Goal: Information Seeking & Learning: Learn about a topic

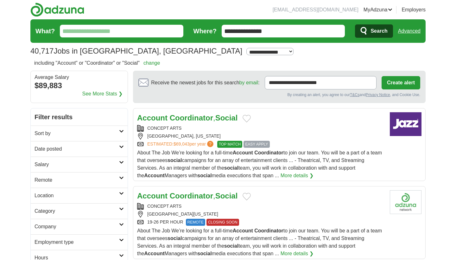
click at [214, 143] on span "?" at bounding box center [210, 144] width 6 height 6
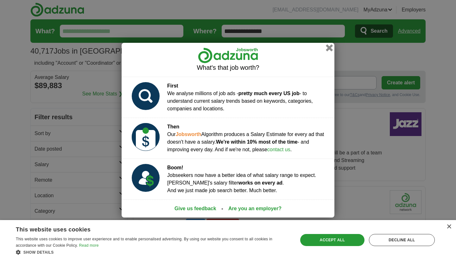
click at [328, 47] on button "button" at bounding box center [329, 47] width 7 height 7
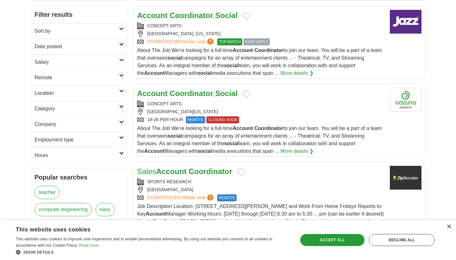
scroll to position [122, 0]
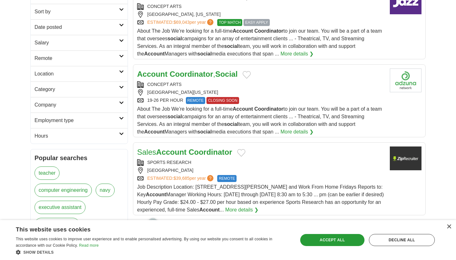
click at [299, 131] on link "More details ❯" at bounding box center [297, 132] width 33 height 8
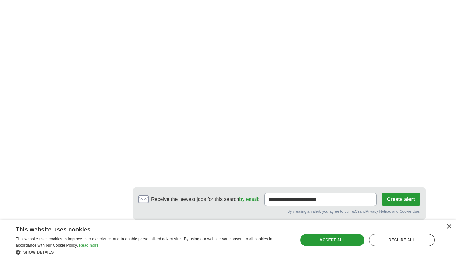
scroll to position [1168, 0]
click at [450, 227] on div "×" at bounding box center [449, 226] width 5 height 5
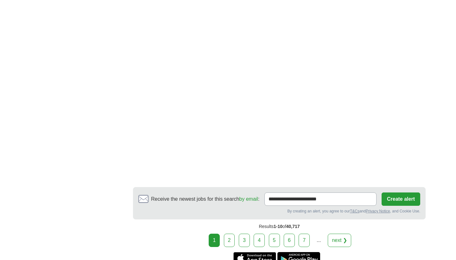
click at [228, 242] on link "2" at bounding box center [229, 240] width 11 height 13
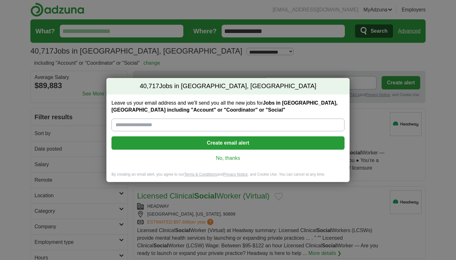
click at [232, 157] on link "No, thanks" at bounding box center [228, 158] width 223 height 7
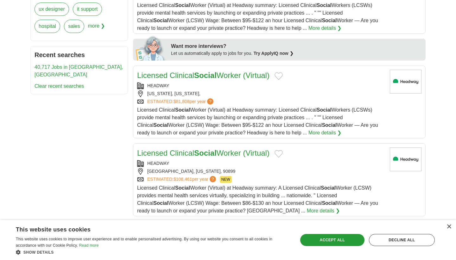
scroll to position [310, 0]
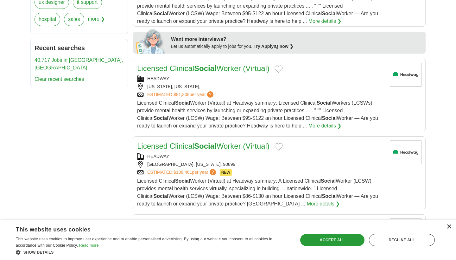
click at [450, 229] on div "×" at bounding box center [449, 226] width 5 height 5
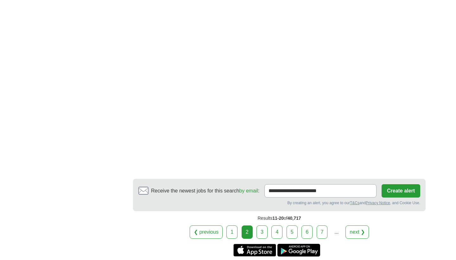
scroll to position [1163, 0]
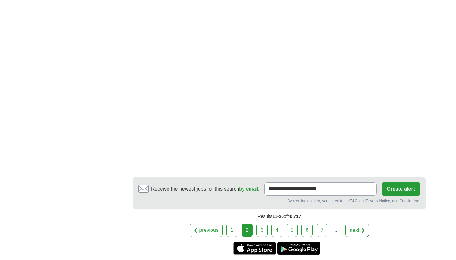
click at [263, 234] on link "3" at bounding box center [262, 229] width 11 height 13
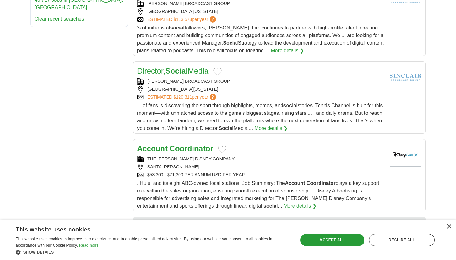
scroll to position [422, 0]
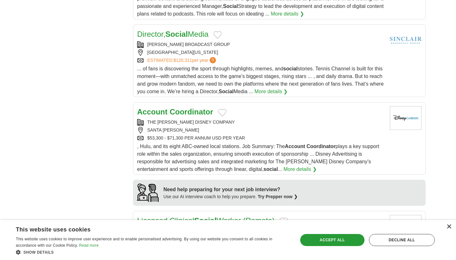
click at [449, 227] on div "×" at bounding box center [449, 226] width 5 height 5
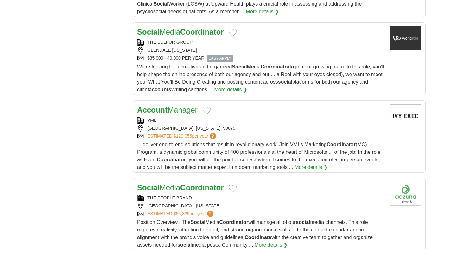
scroll to position [694, 0]
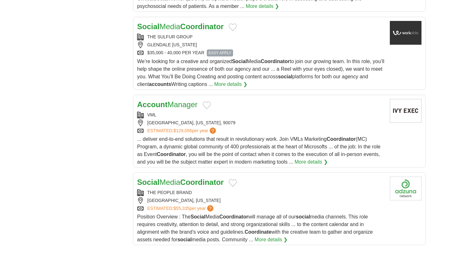
click at [248, 86] on link "More details ❯" at bounding box center [230, 84] width 33 height 8
click at [248, 84] on link "More details ❯" at bounding box center [230, 84] width 33 height 8
